Goal: Information Seeking & Learning: Learn about a topic

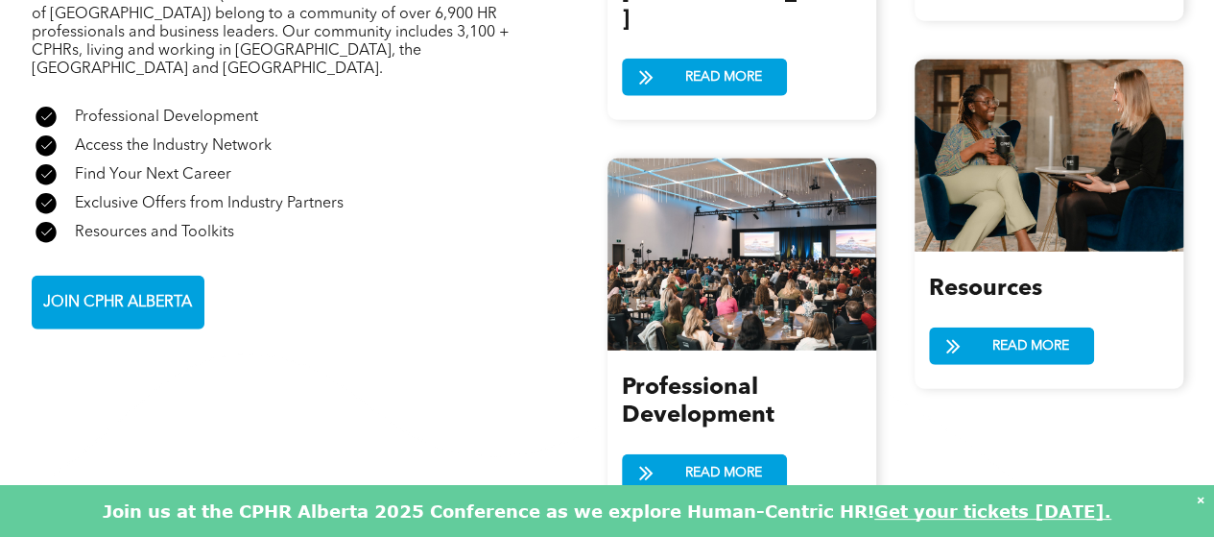
scroll to position [2208, 0]
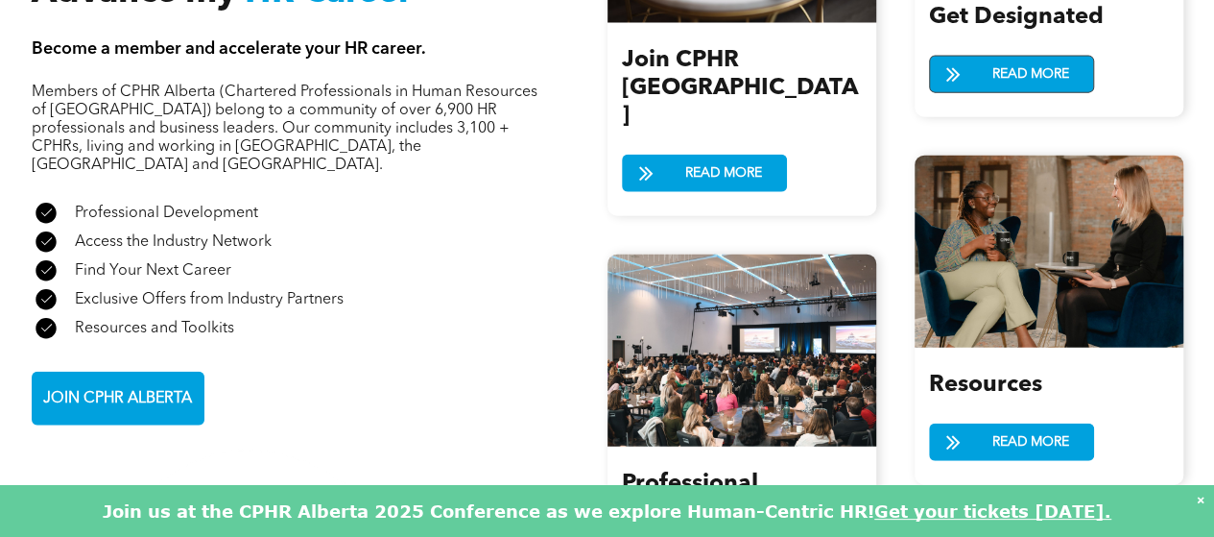
click at [1041, 57] on span "READ MORE" at bounding box center [1031, 75] width 90 height 36
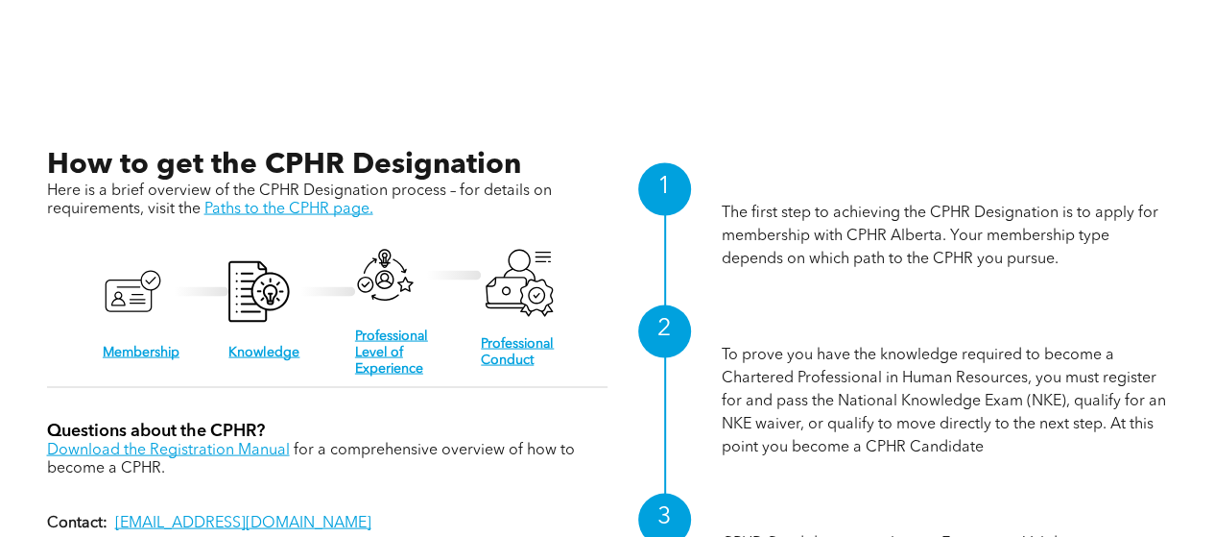
scroll to position [1920, 0]
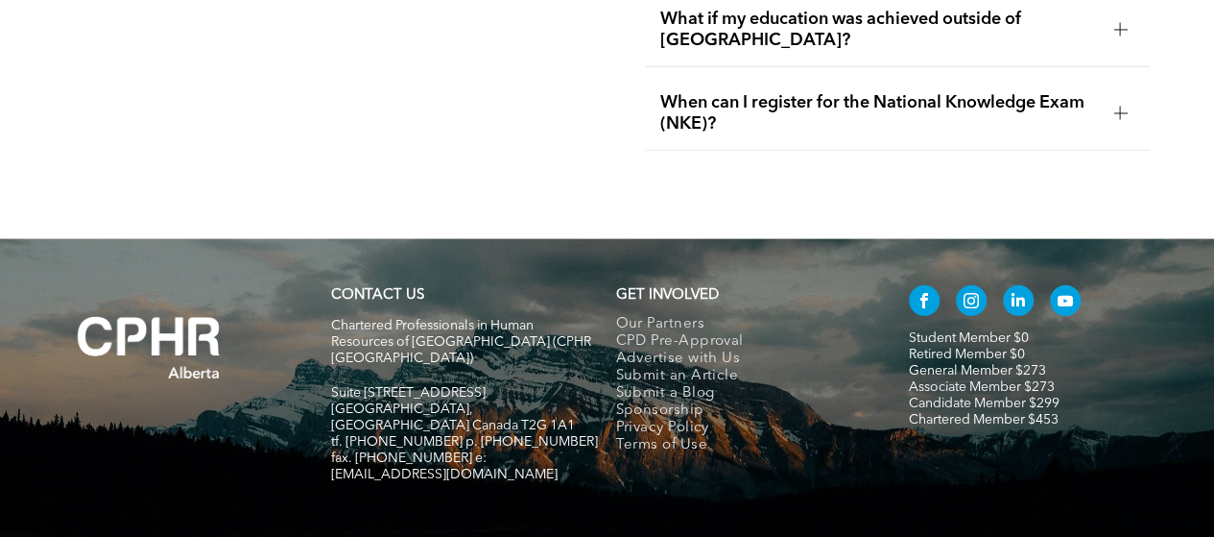
scroll to position [6408, 0]
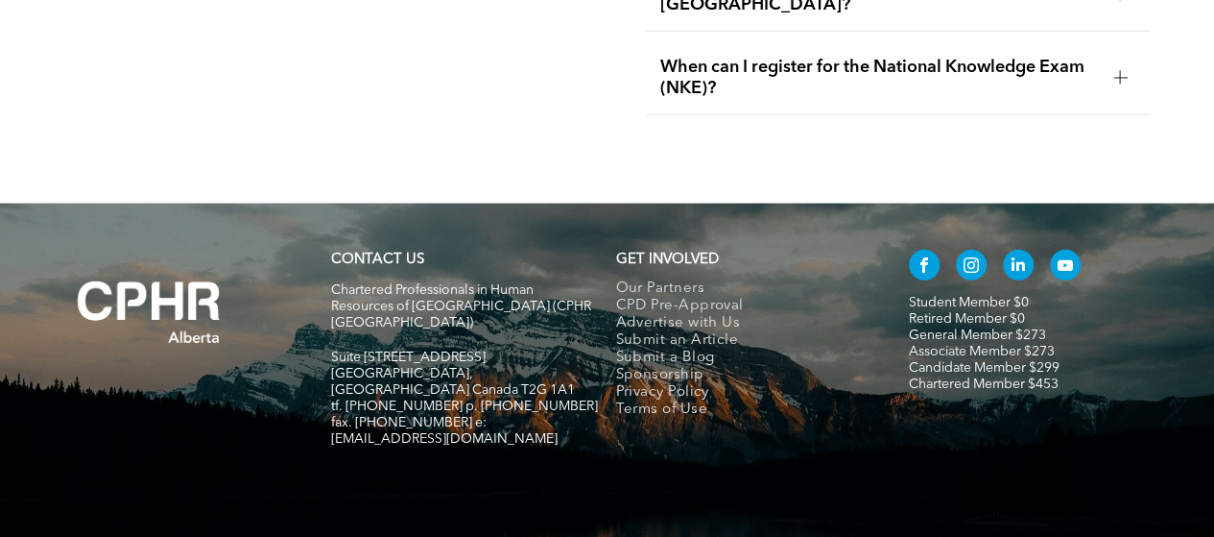
click at [922, 250] on span "facebook" at bounding box center [924, 265] width 31 height 31
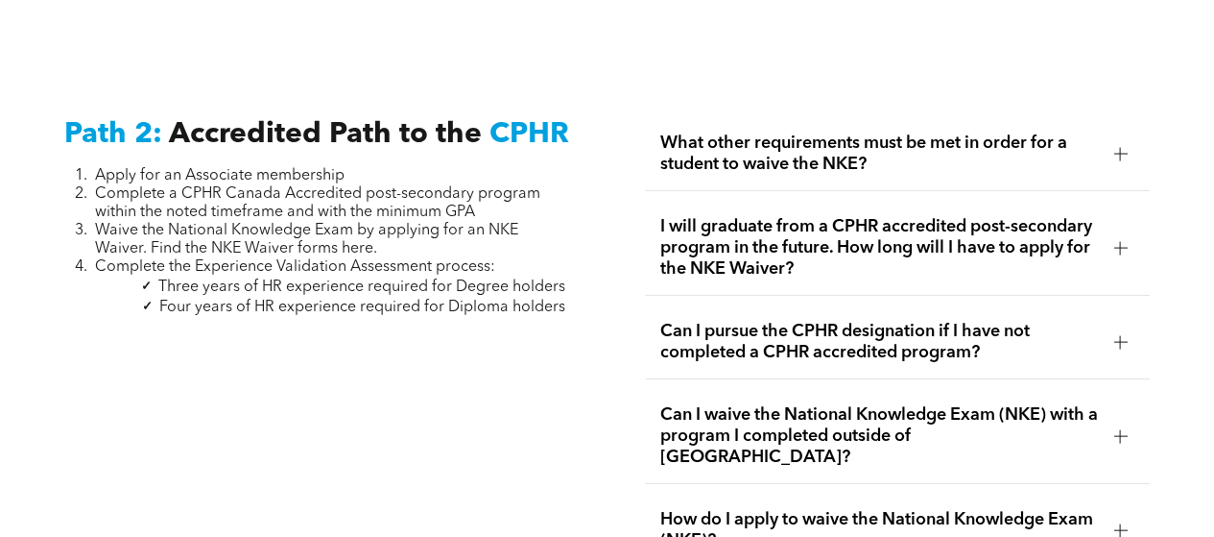
scroll to position [2953, 0]
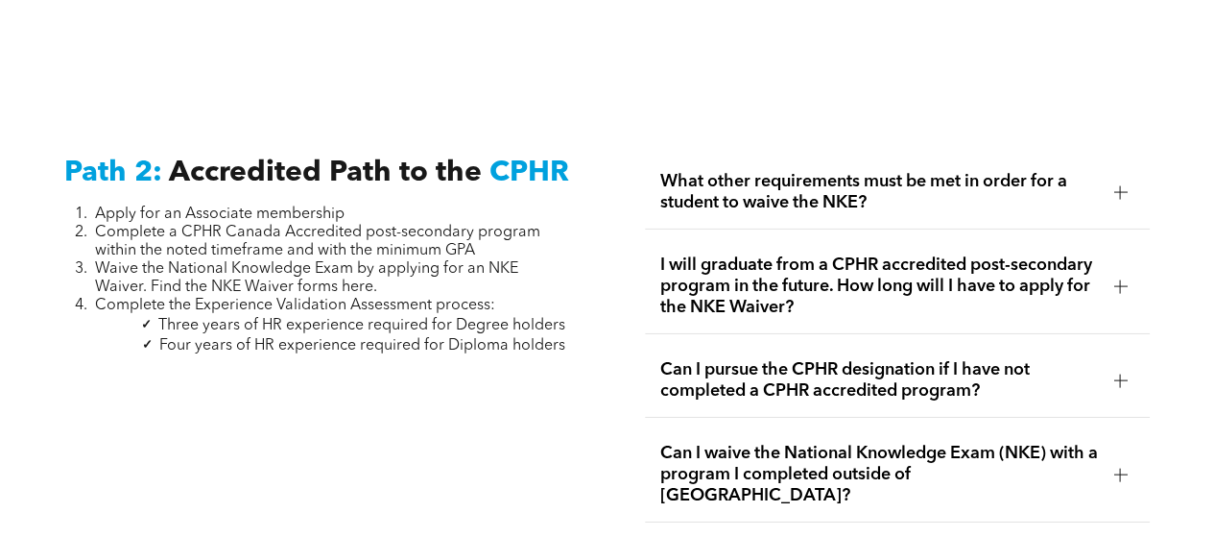
click at [918, 185] on span "What other requirements must be met in order for a student to waive the NKE?" at bounding box center [879, 192] width 439 height 42
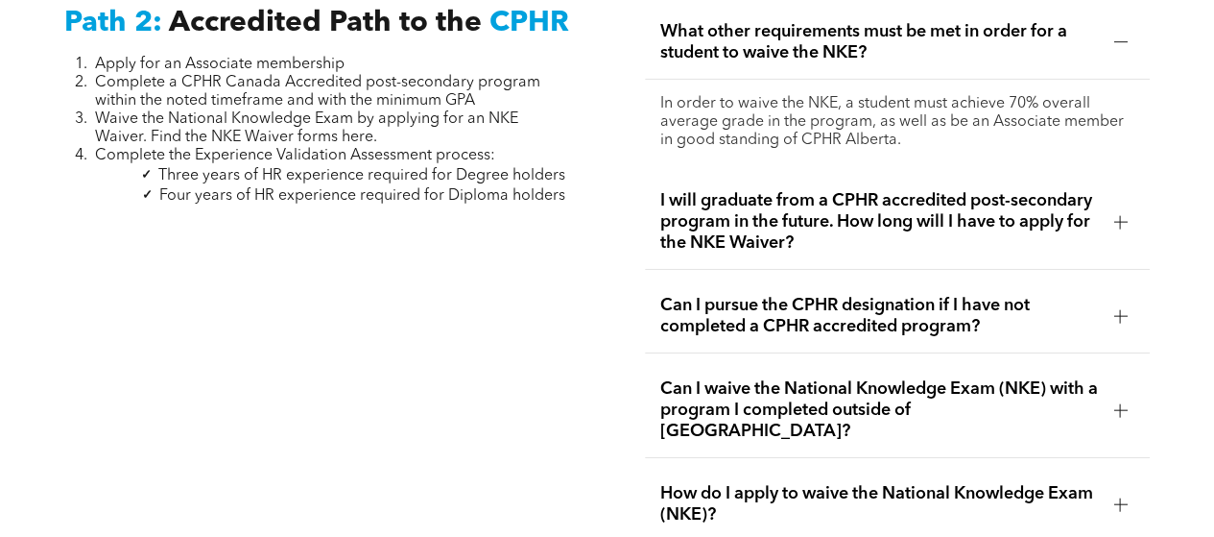
scroll to position [3145, 0]
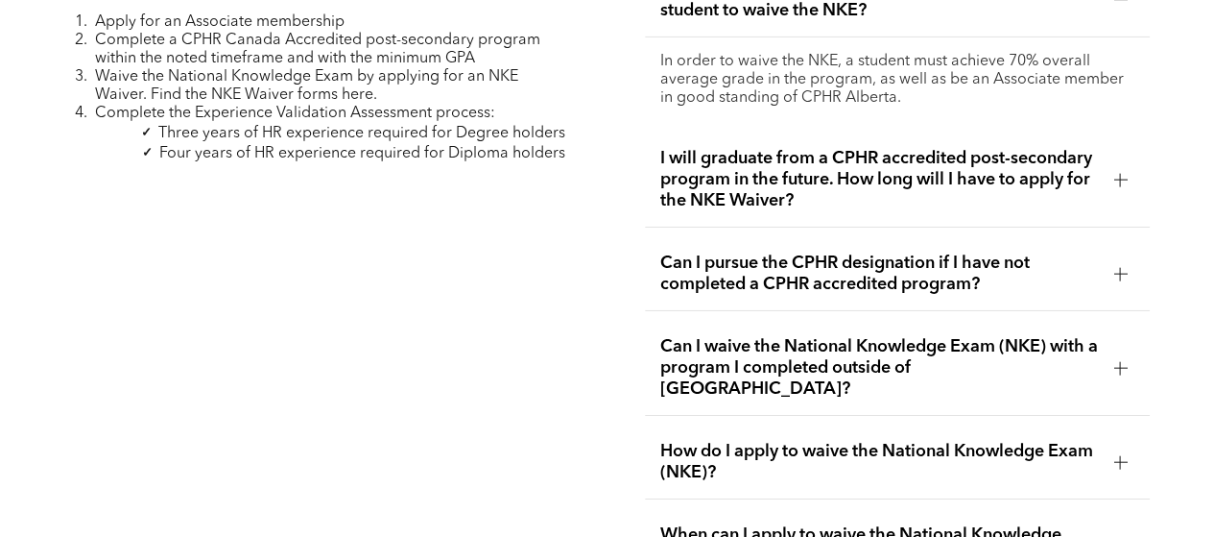
click at [919, 168] on span "I will graduate from a CPHR accredited post-secondary program in the future. Ho…" at bounding box center [879, 179] width 439 height 63
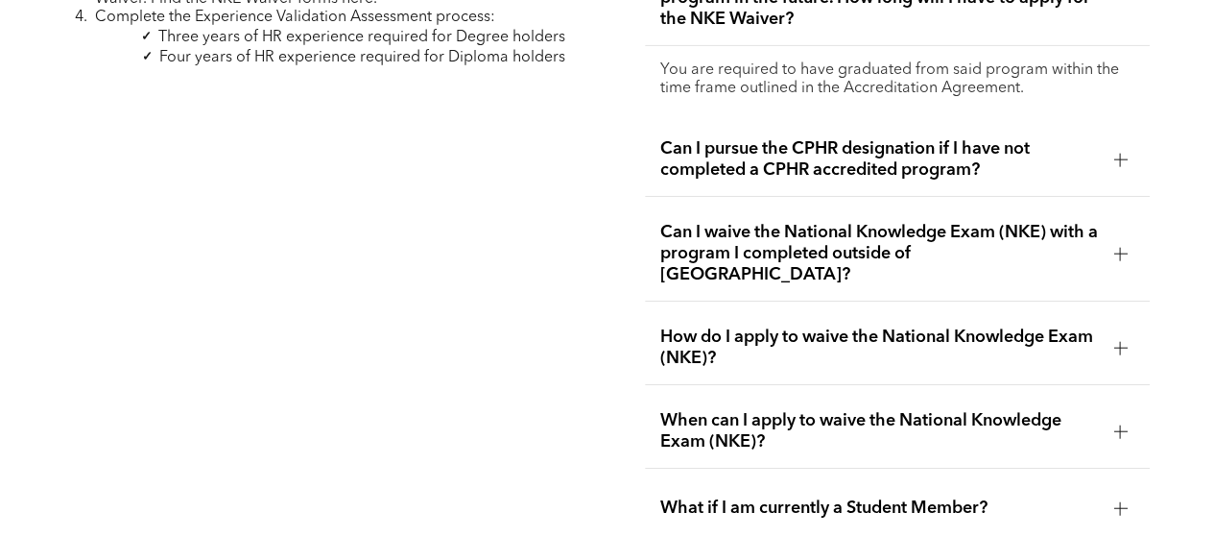
scroll to position [3337, 0]
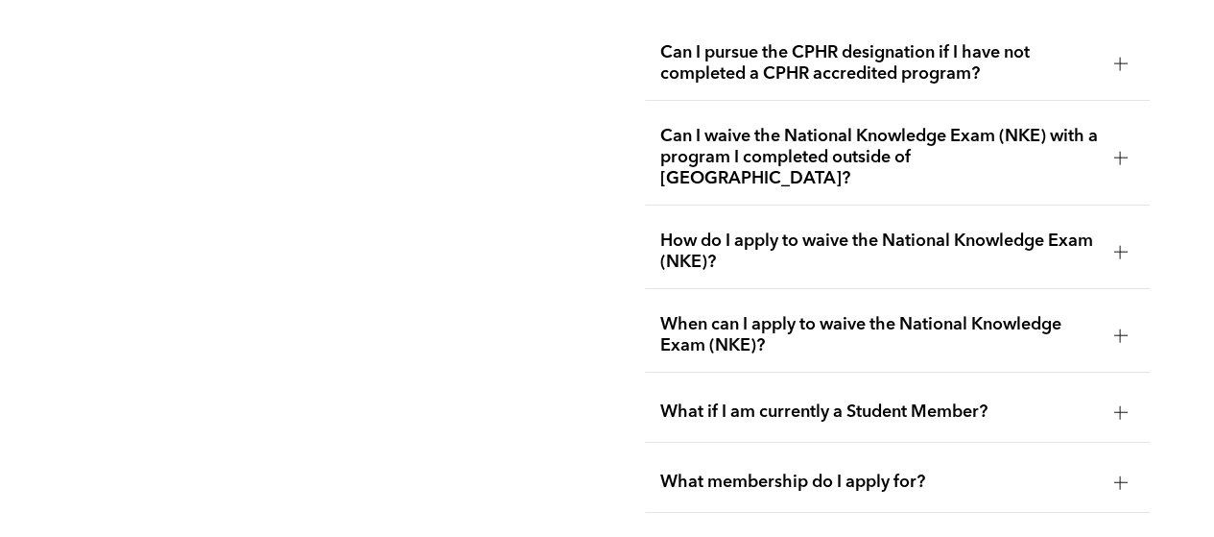
click at [881, 147] on span "Can I waive the National Knowledge Exam (NKE) with a program I completed outsid…" at bounding box center [879, 157] width 439 height 63
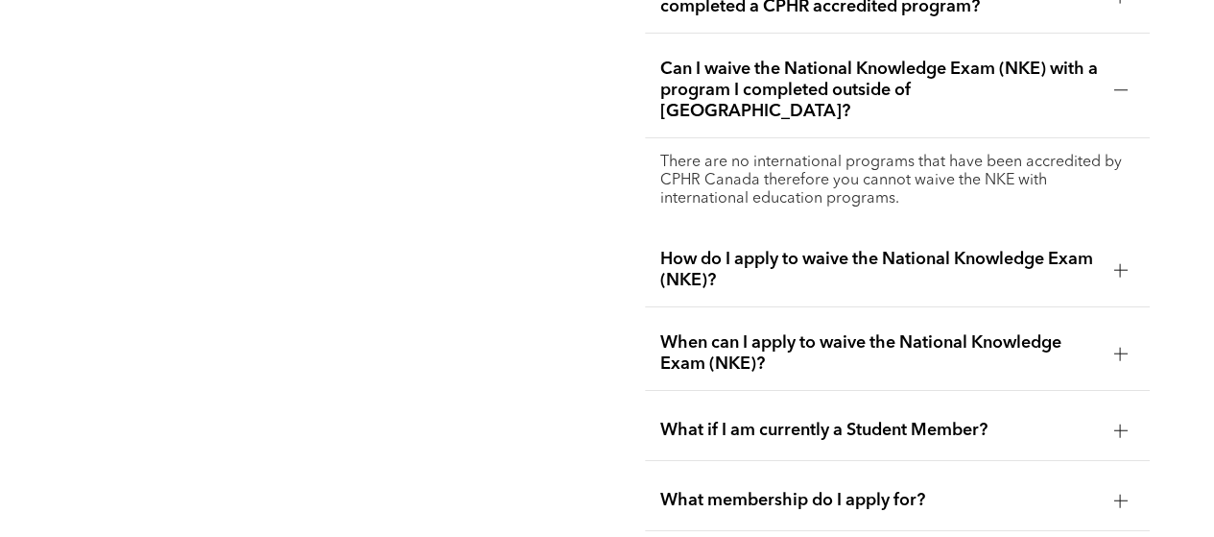
scroll to position [3433, 0]
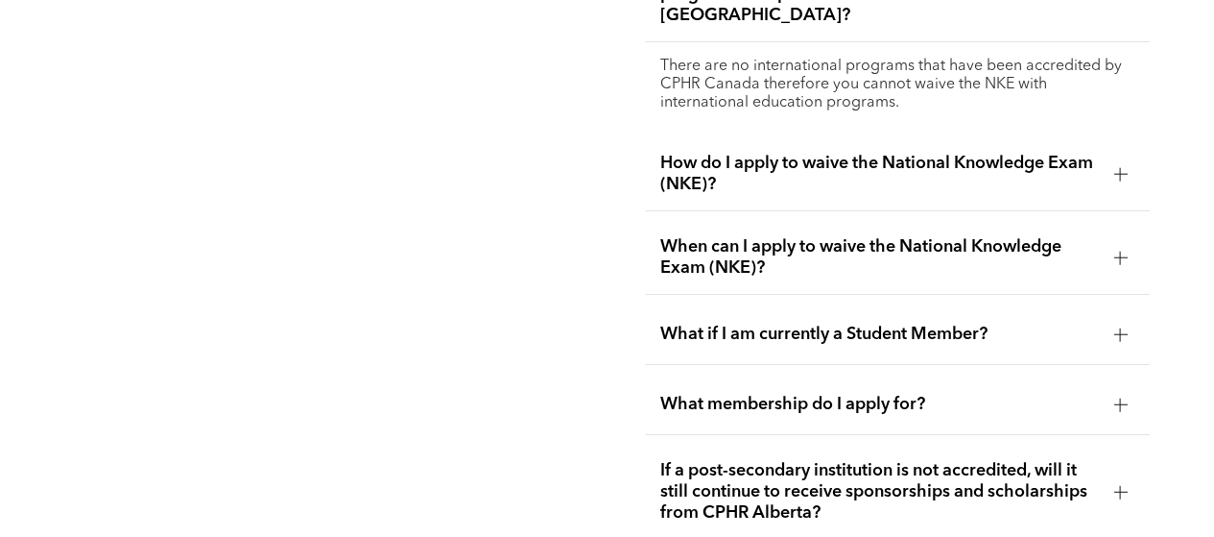
click at [920, 153] on span "How do I apply to waive the National Knowledge Exam (NKE)?" at bounding box center [879, 174] width 439 height 42
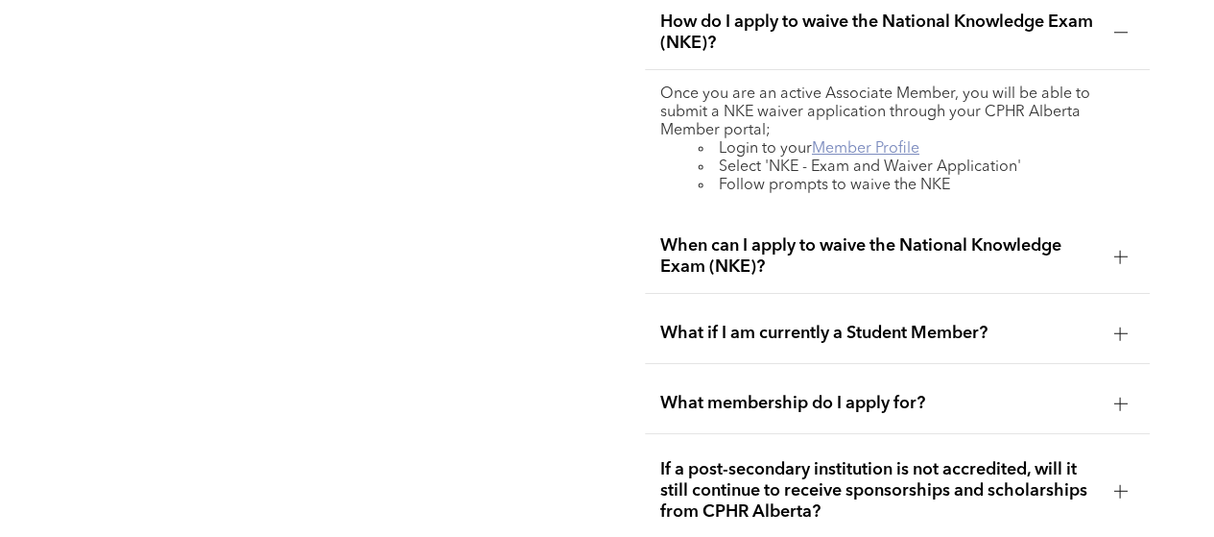
scroll to position [3529, 0]
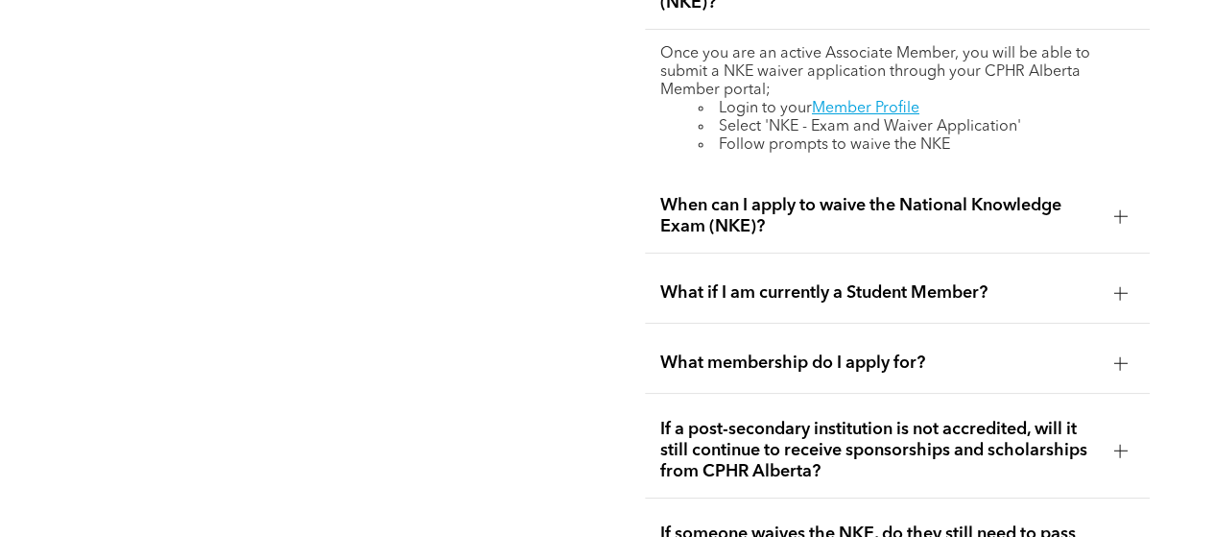
click at [879, 195] on span "When can I apply to waive the National Knowledge Exam (NKE)?" at bounding box center [879, 216] width 439 height 42
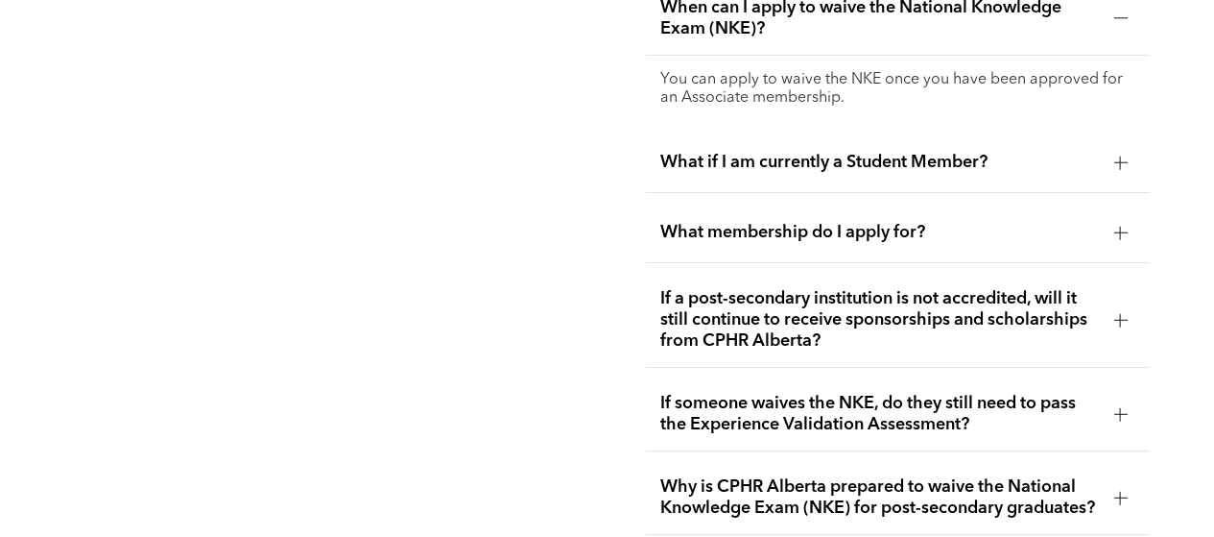
scroll to position [3625, 0]
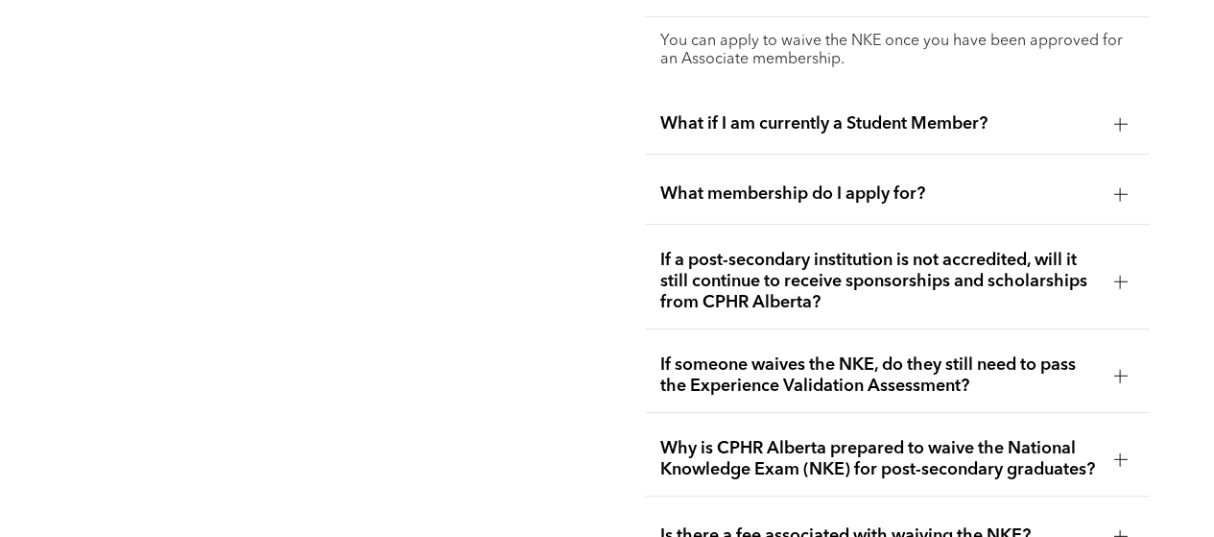
click at [887, 183] on span "What membership do I apply for?" at bounding box center [879, 193] width 439 height 21
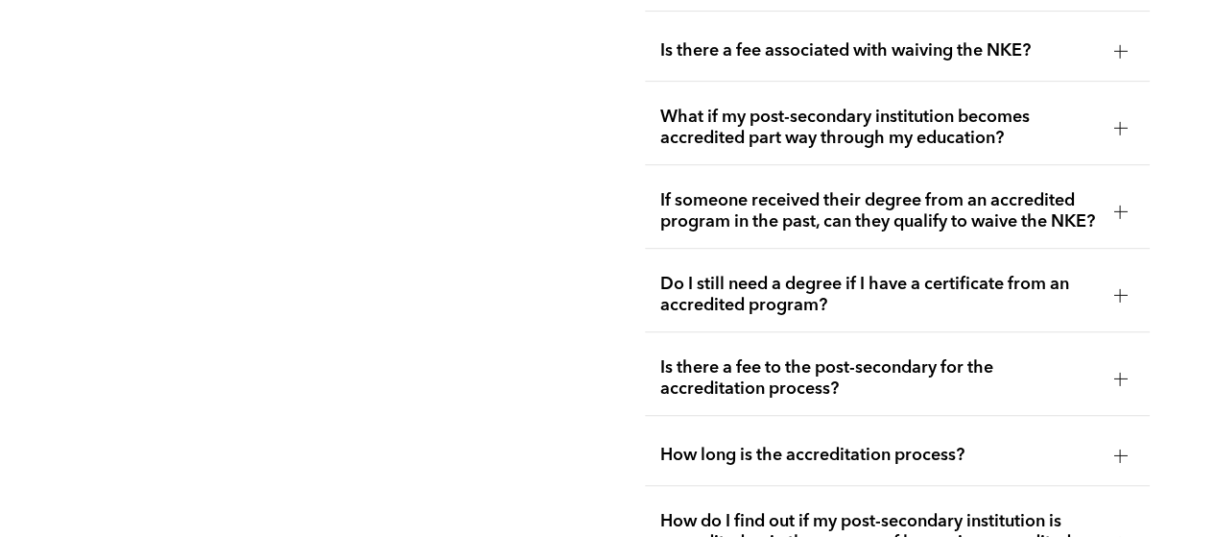
scroll to position [4296, 0]
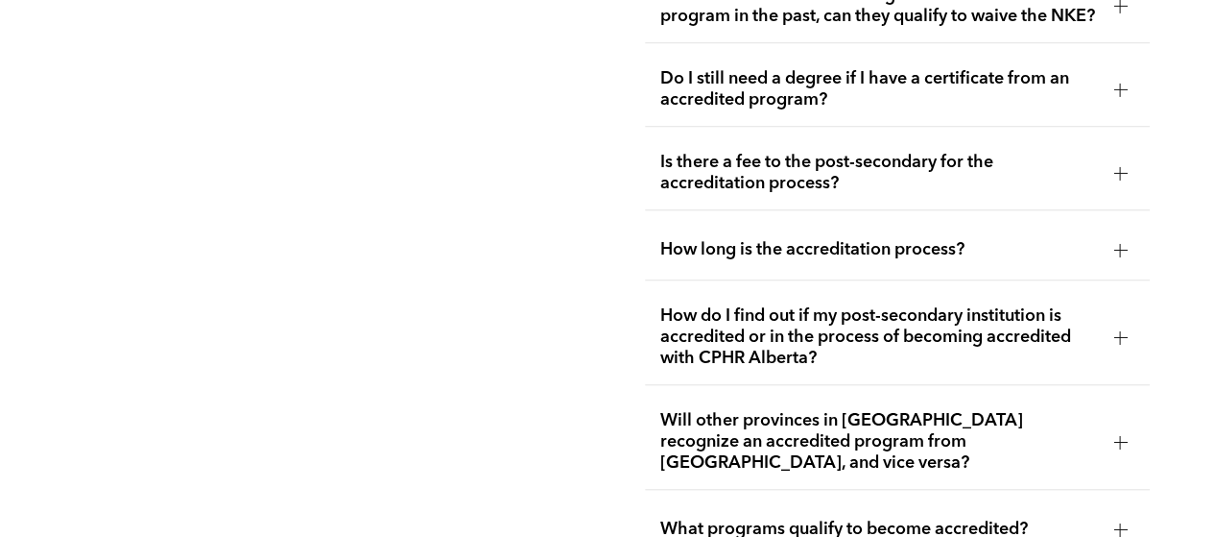
click at [954, 343] on span "How do I find out if my post-secondary institution is accredited or in the proc…" at bounding box center [879, 336] width 439 height 63
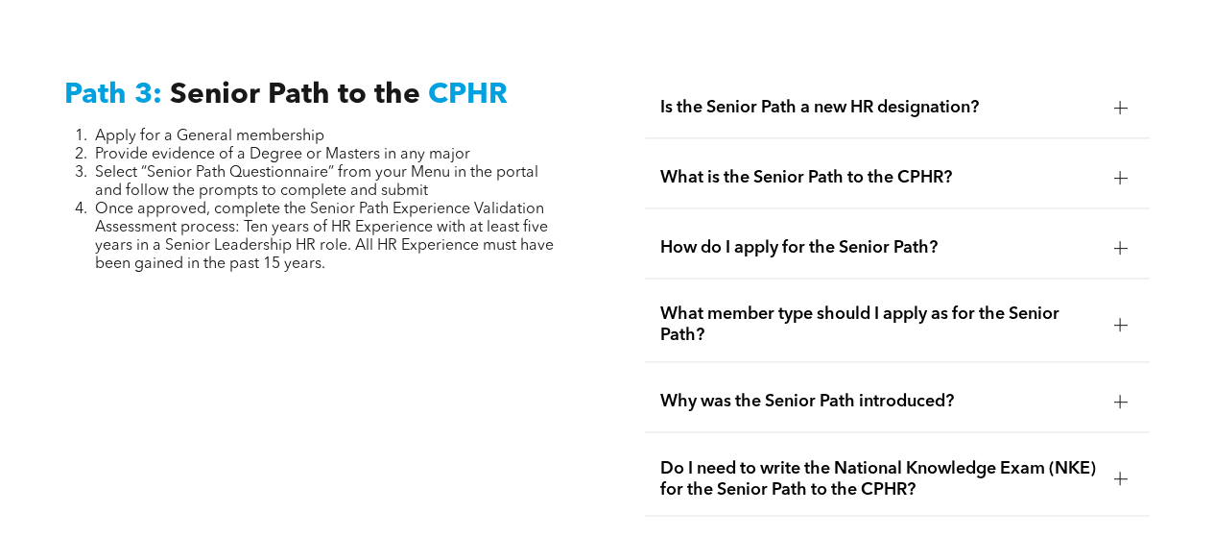
scroll to position [4863, 0]
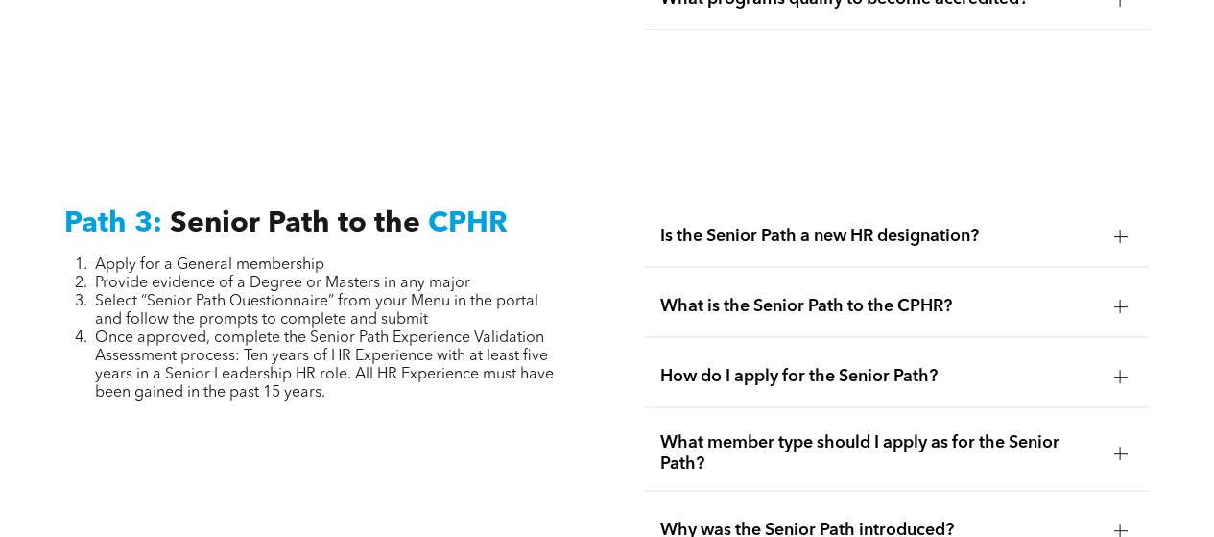
click at [859, 276] on div "What is the Senior Path to the CPHR?" at bounding box center [898, 306] width 506 height 60
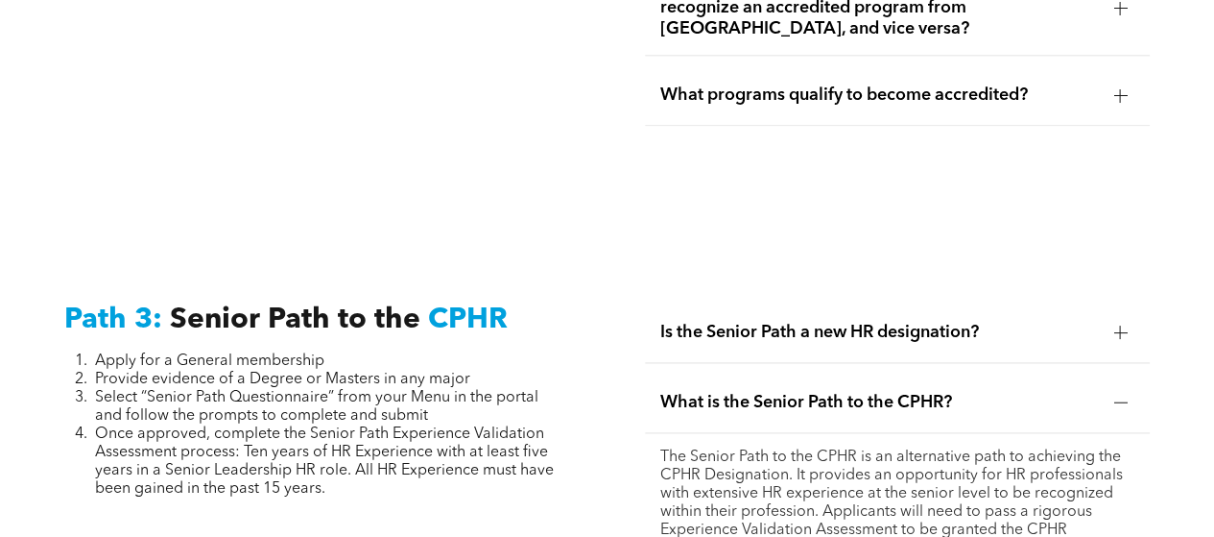
scroll to position [4575, 0]
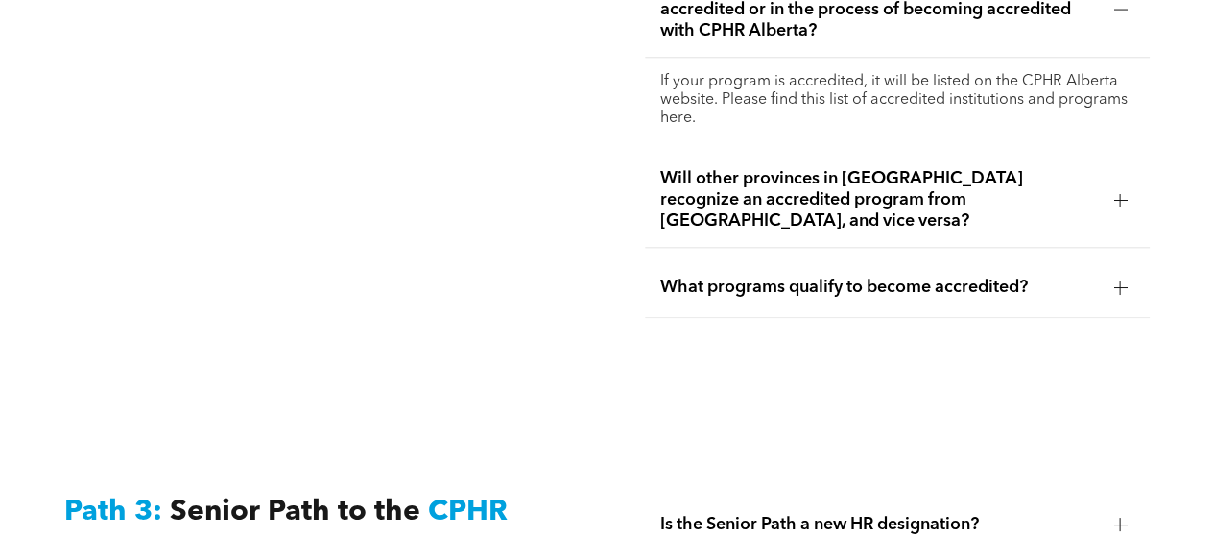
click at [928, 276] on span "What programs qualify to become accredited?" at bounding box center [879, 286] width 439 height 21
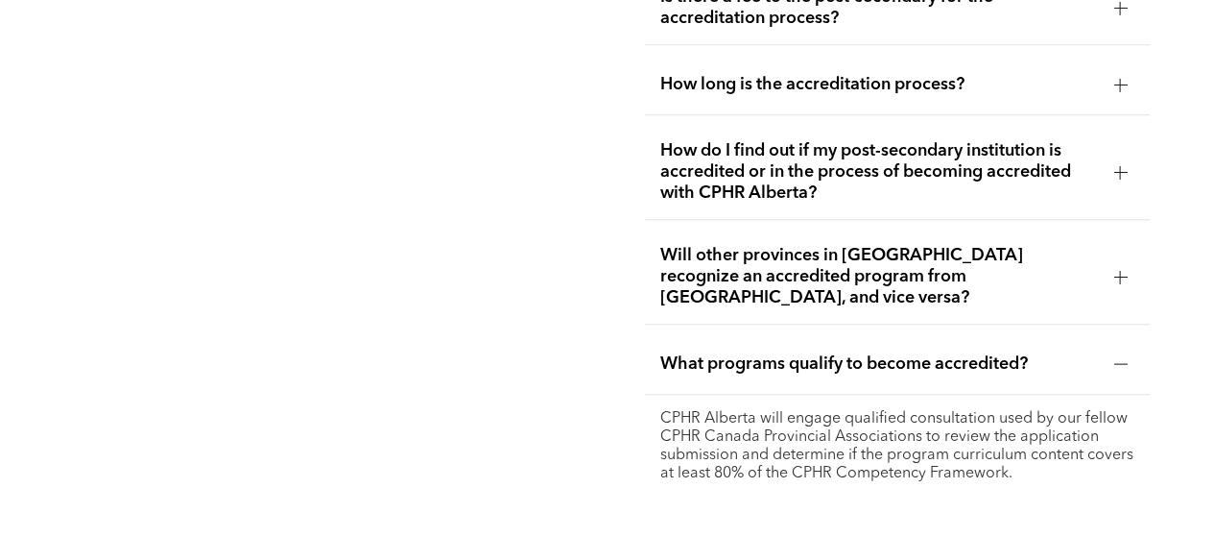
scroll to position [4383, 0]
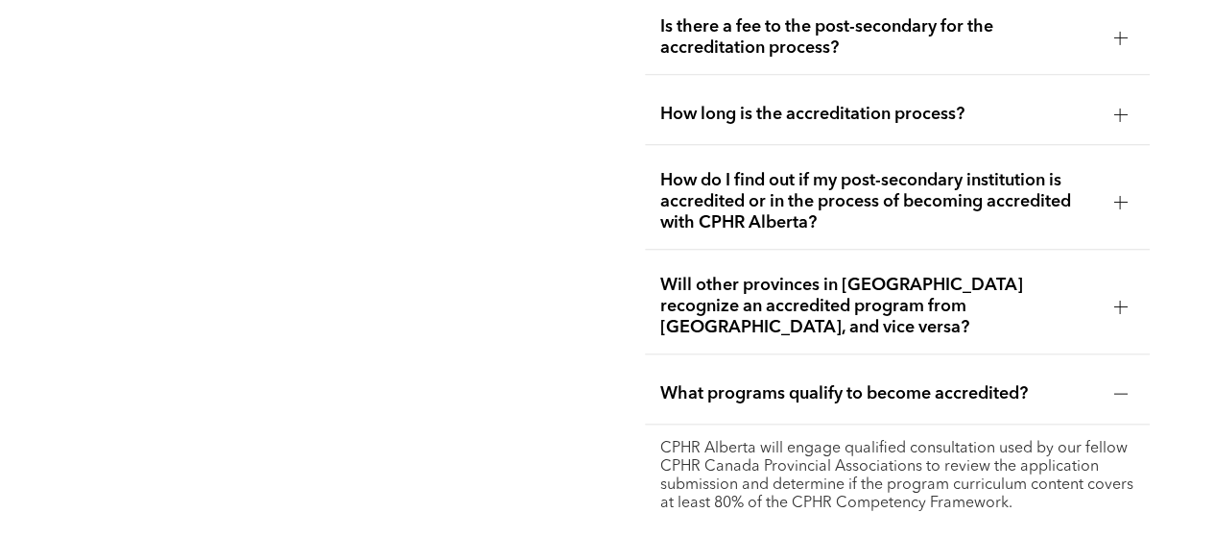
click at [907, 302] on span "Will other provinces in Canada recognize an accredited program from Alberta, an…" at bounding box center [879, 306] width 439 height 63
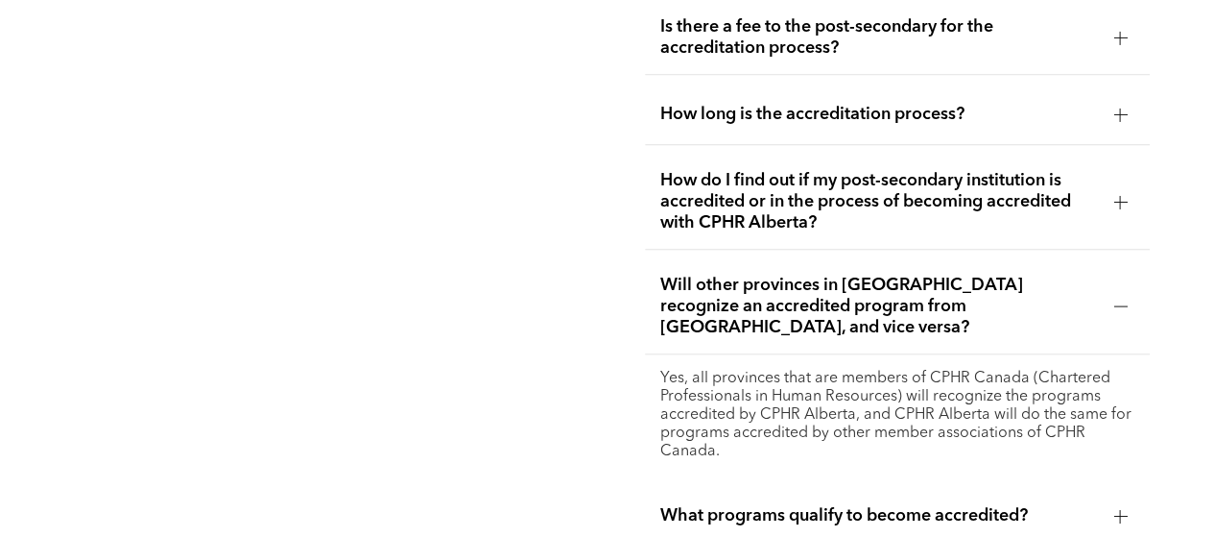
click at [907, 302] on span "Will other provinces in Canada recognize an accredited program from Alberta, an…" at bounding box center [879, 306] width 439 height 63
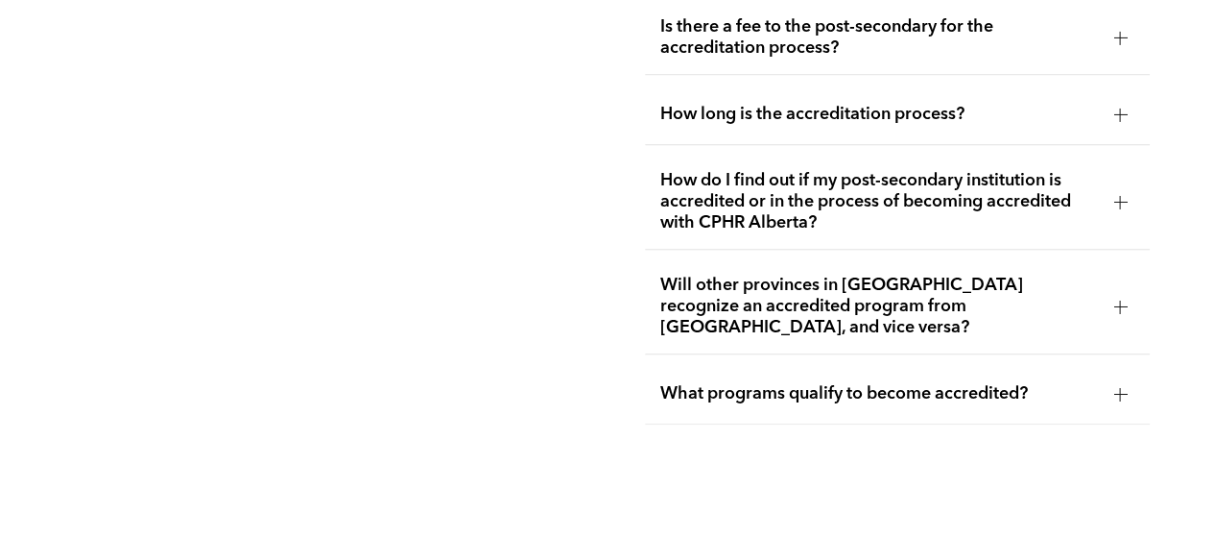
click at [805, 212] on span "How do I find out if my post-secondary institution is accredited or in the proc…" at bounding box center [879, 201] width 439 height 63
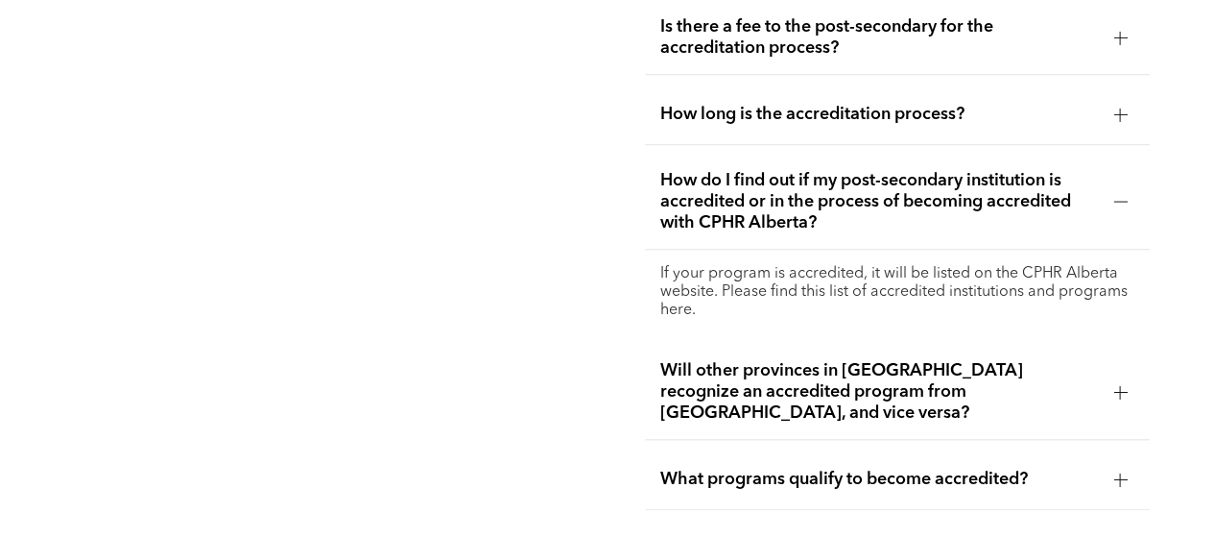
click at [874, 297] on p "If your program is accredited, it will be listed on the CPHR Alberta website. P…" at bounding box center [897, 292] width 475 height 55
click at [873, 297] on p "If your program is accredited, it will be listed on the CPHR Alberta website. P…" at bounding box center [897, 292] width 475 height 55
click at [682, 315] on p "If your program is accredited, it will be listed on the CPHR Alberta website. P…" at bounding box center [897, 292] width 475 height 55
drag, startPoint x: 682, startPoint y: 315, endPoint x: 668, endPoint y: 310, distance: 14.3
click at [668, 310] on p "If your program is accredited, it will be listed on the CPHR Alberta website. P…" at bounding box center [897, 292] width 475 height 55
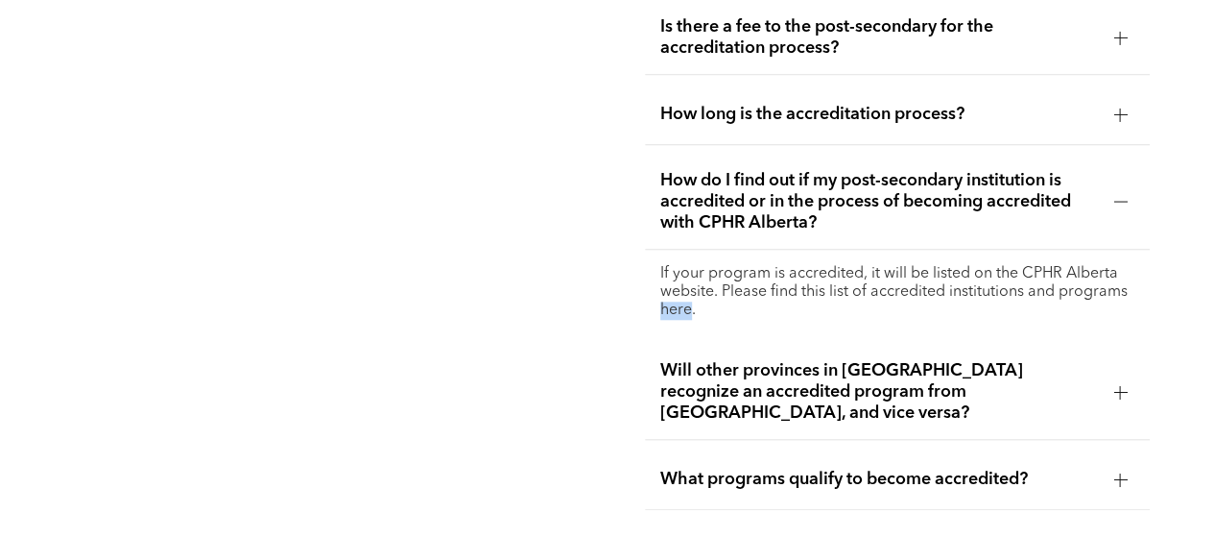
click at [668, 309] on p "If your program is accredited, it will be listed on the CPHR Alberta website. P…" at bounding box center [897, 292] width 475 height 55
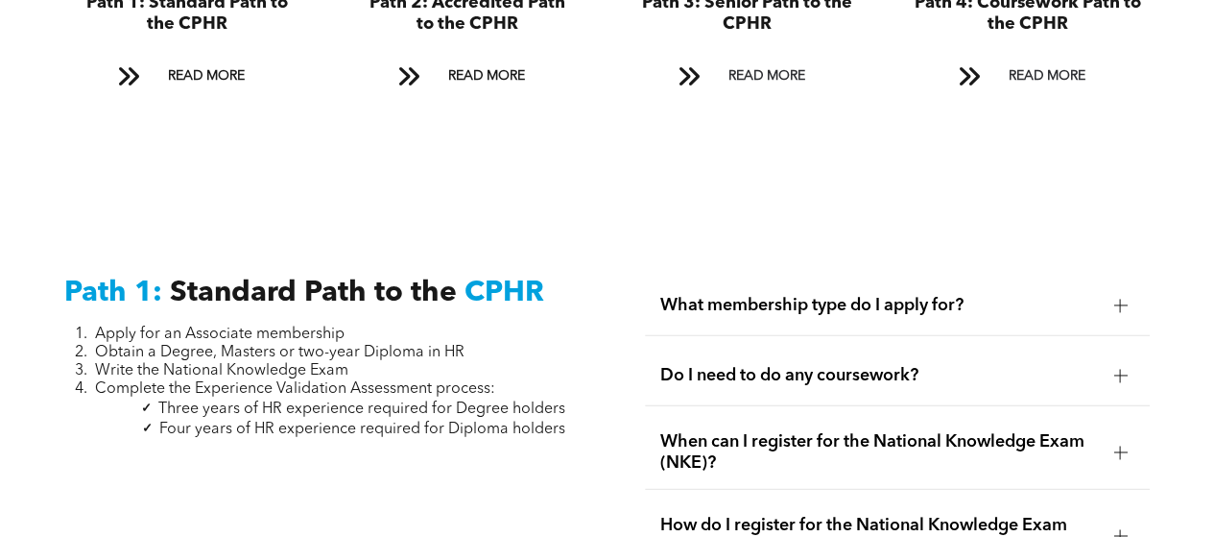
scroll to position [0, 0]
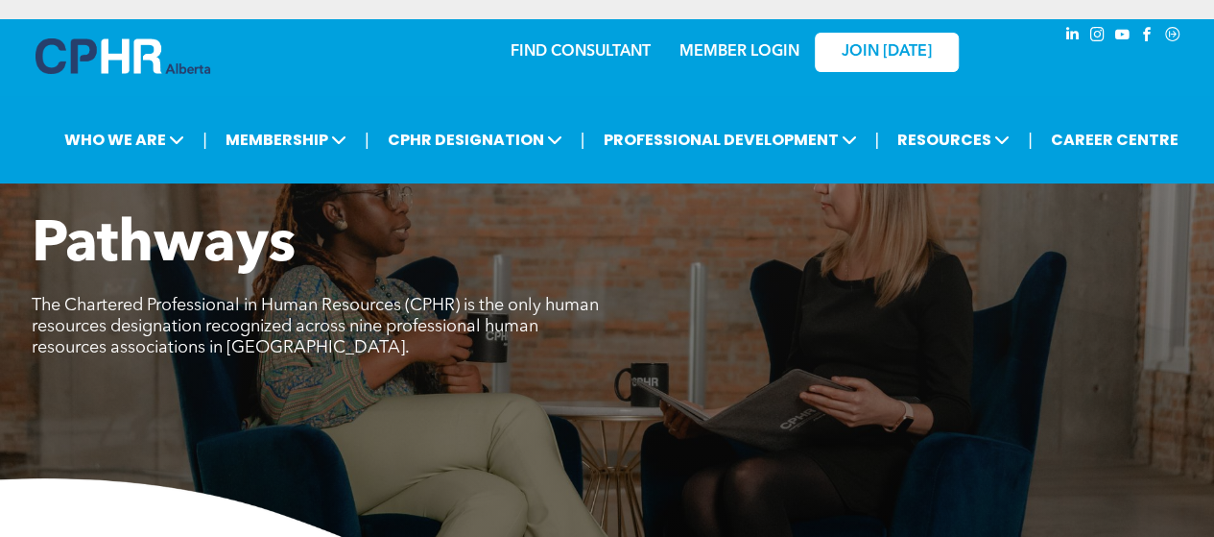
click at [610, 51] on div "MEMBER LOGIN" at bounding box center [698, 51] width 177 height 60
click at [550, 51] on link "FIND CONSULTANT" at bounding box center [581, 51] width 140 height 15
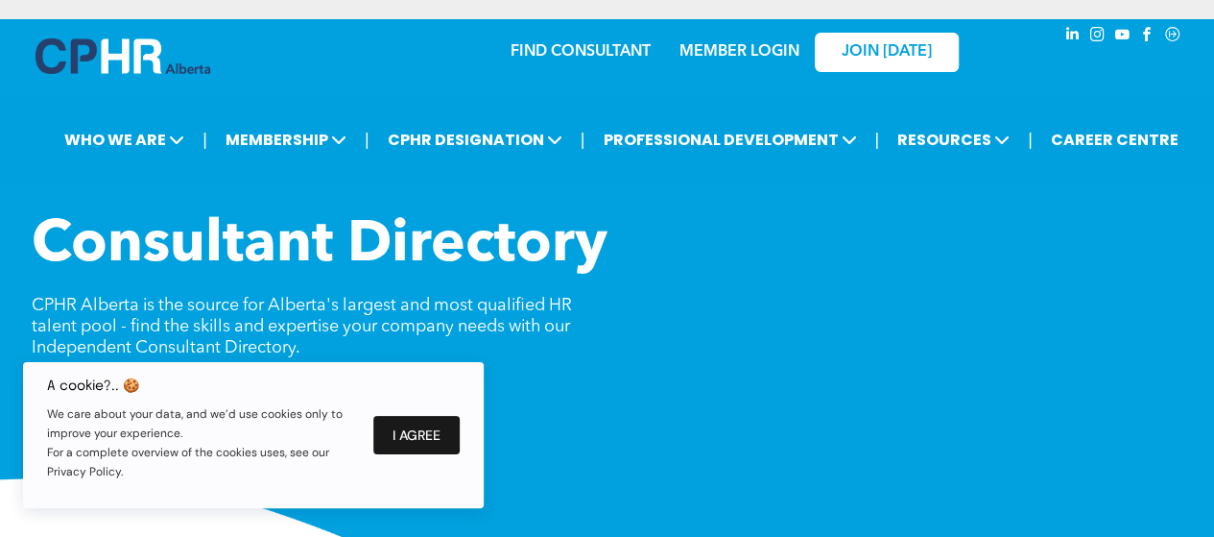
click at [405, 430] on button "I Agree" at bounding box center [416, 435] width 86 height 38
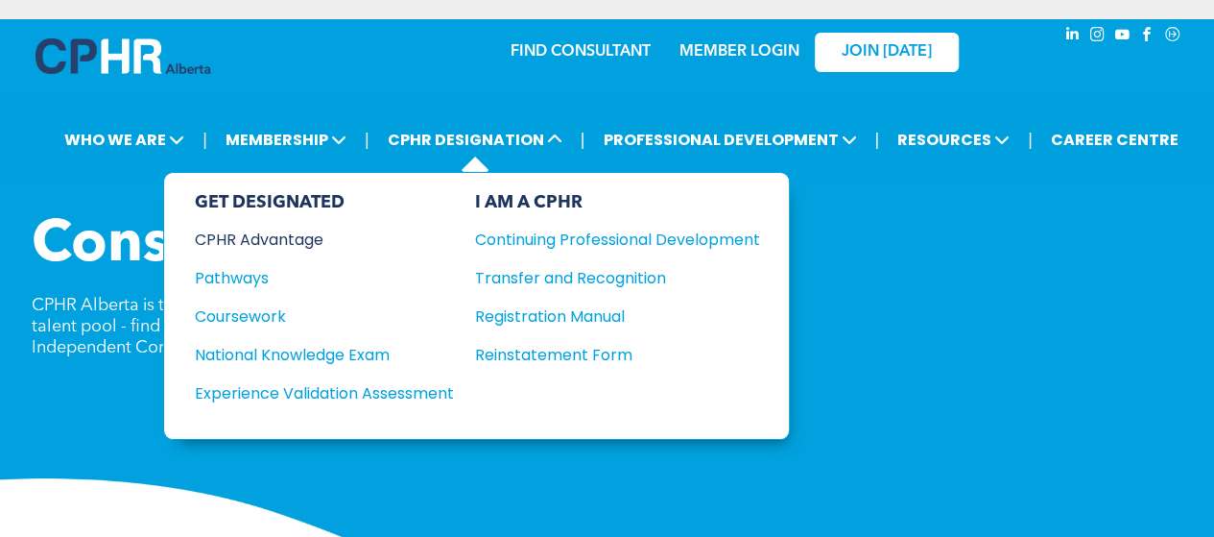
drag, startPoint x: 608, startPoint y: 278, endPoint x: 233, endPoint y: 239, distance: 376.4
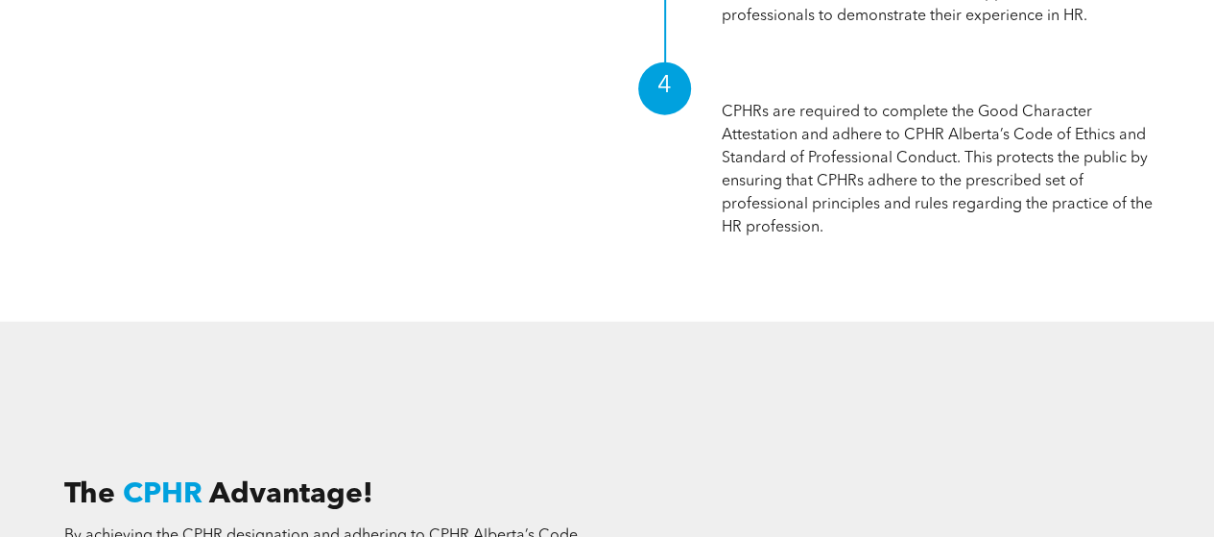
scroll to position [2077, 0]
